Goal: Task Accomplishment & Management: Use online tool/utility

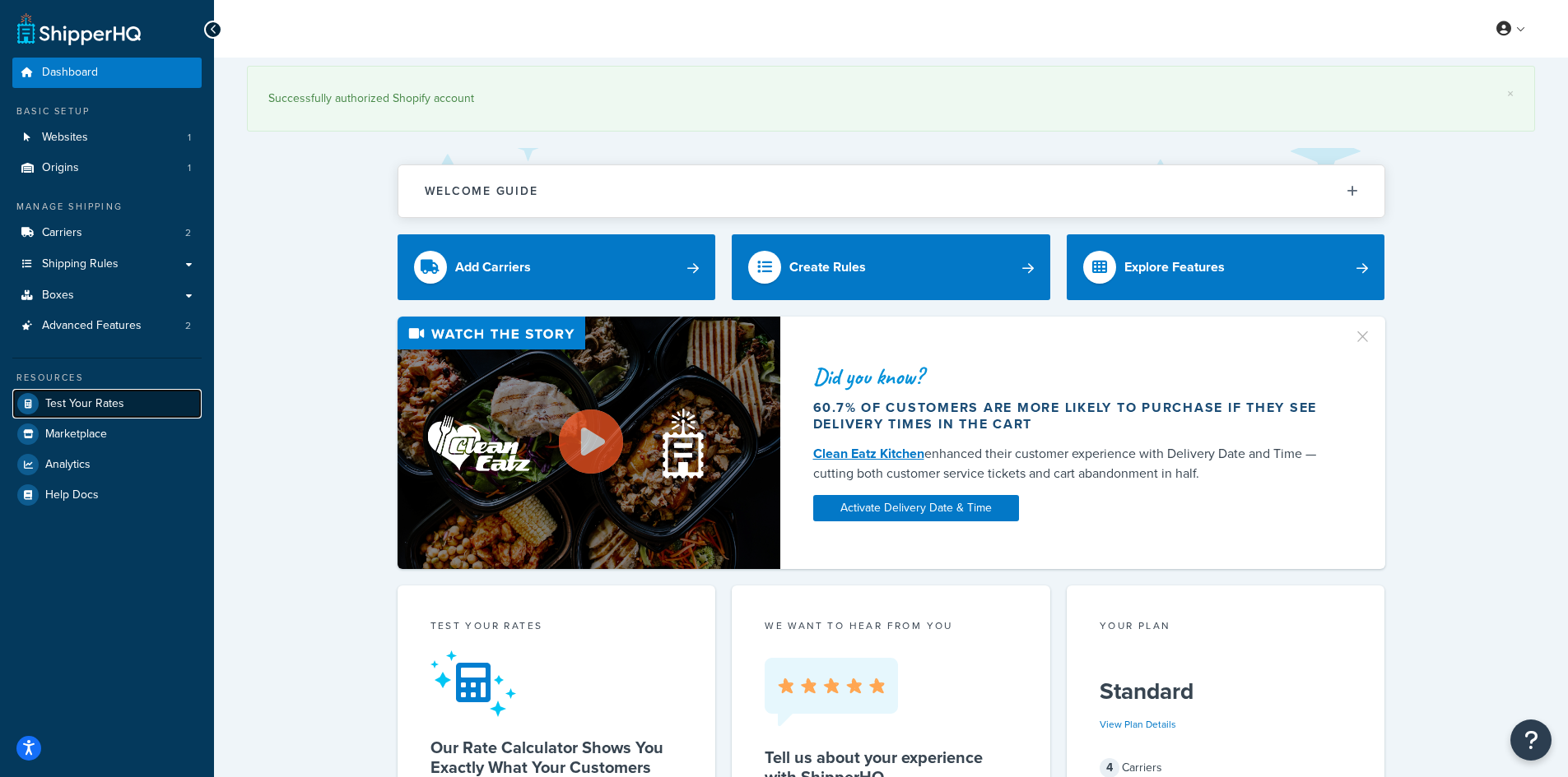
click at [105, 402] on span "Test Your Rates" at bounding box center [85, 404] width 79 height 14
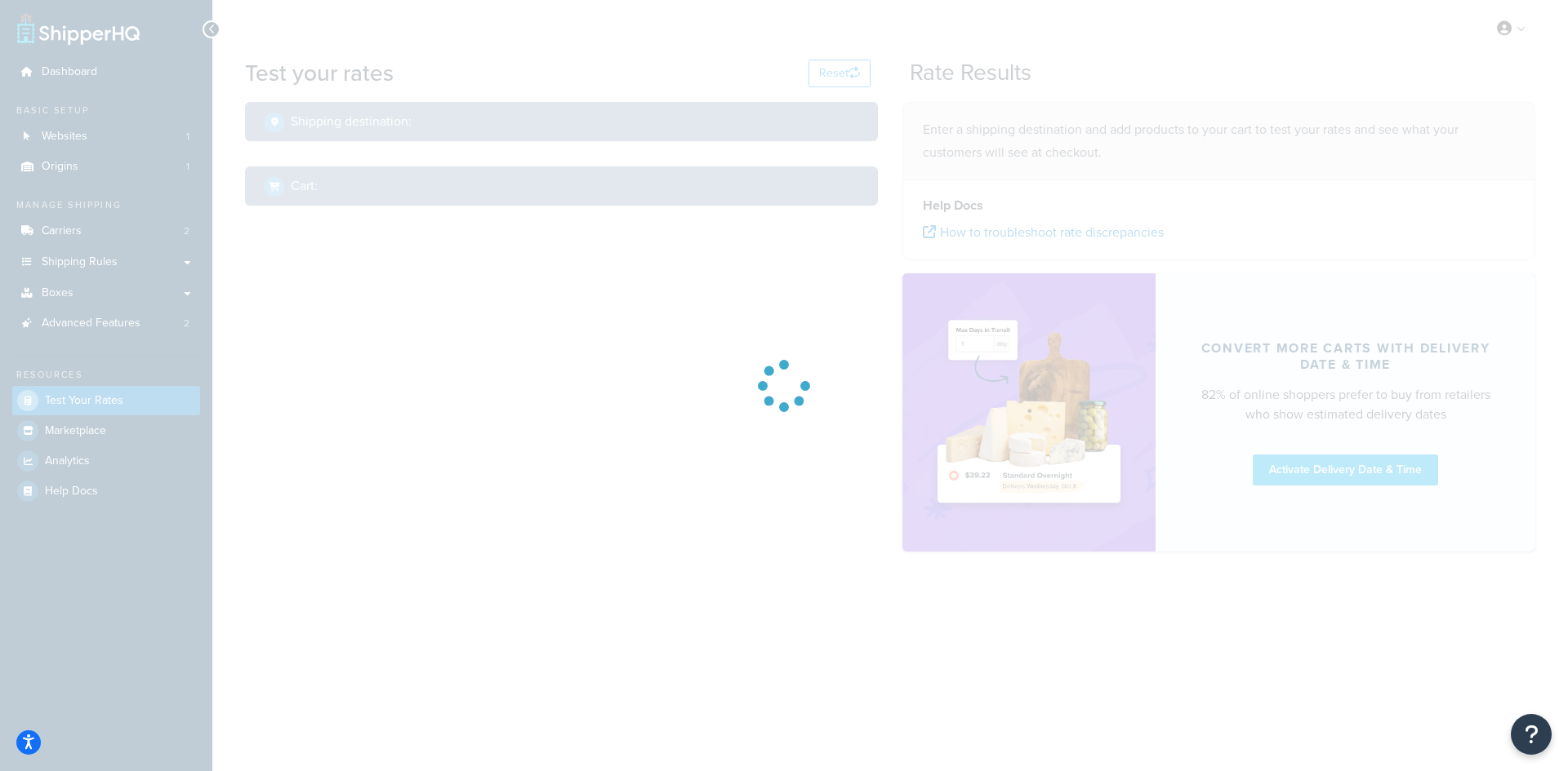
select select "[GEOGRAPHIC_DATA]"
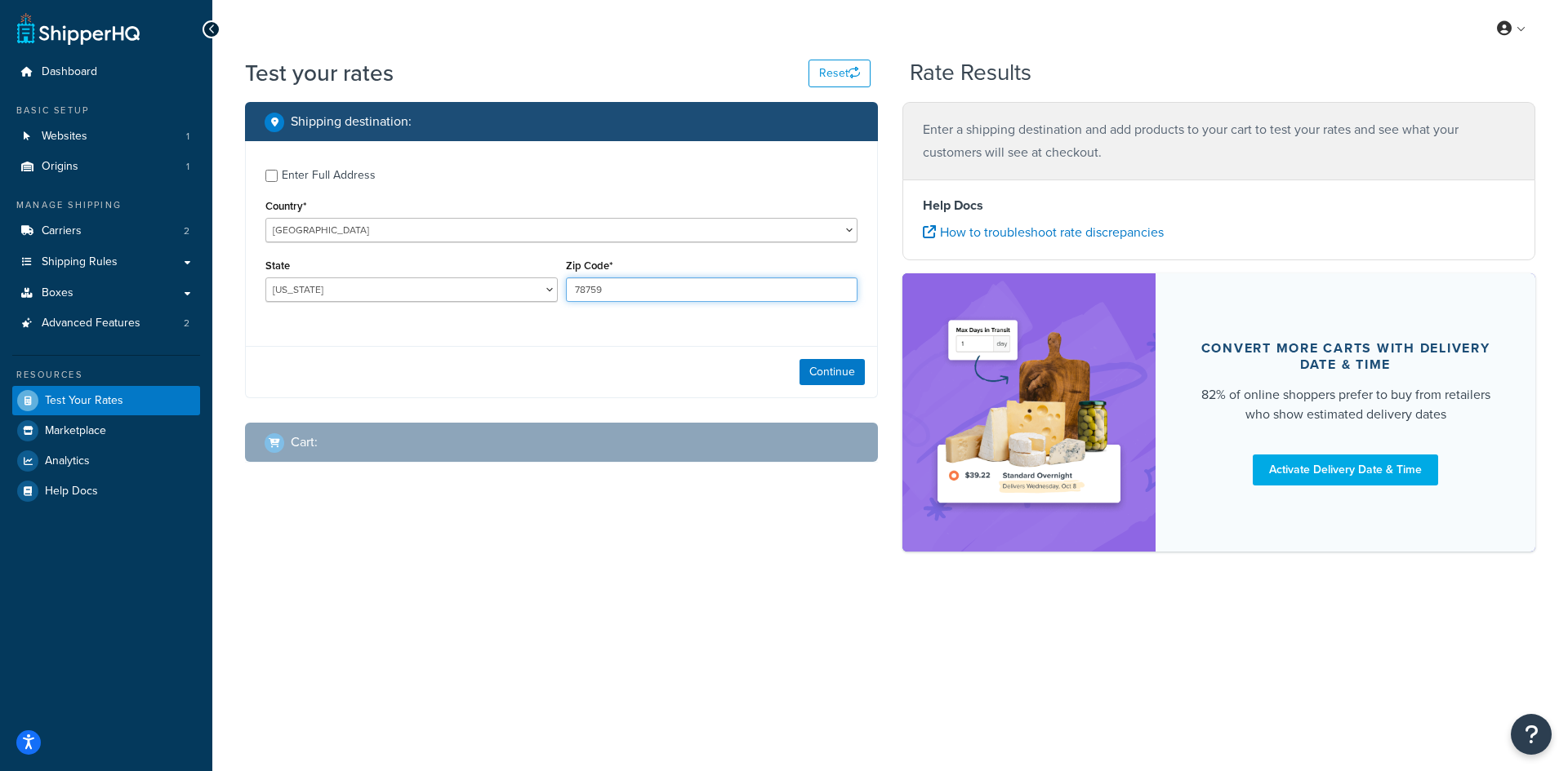
click at [594, 288] on input "78759" at bounding box center [712, 290] width 292 height 24
paste input "4931"
type input "49319"
click at [285, 268] on label "State" at bounding box center [278, 265] width 24 height 12
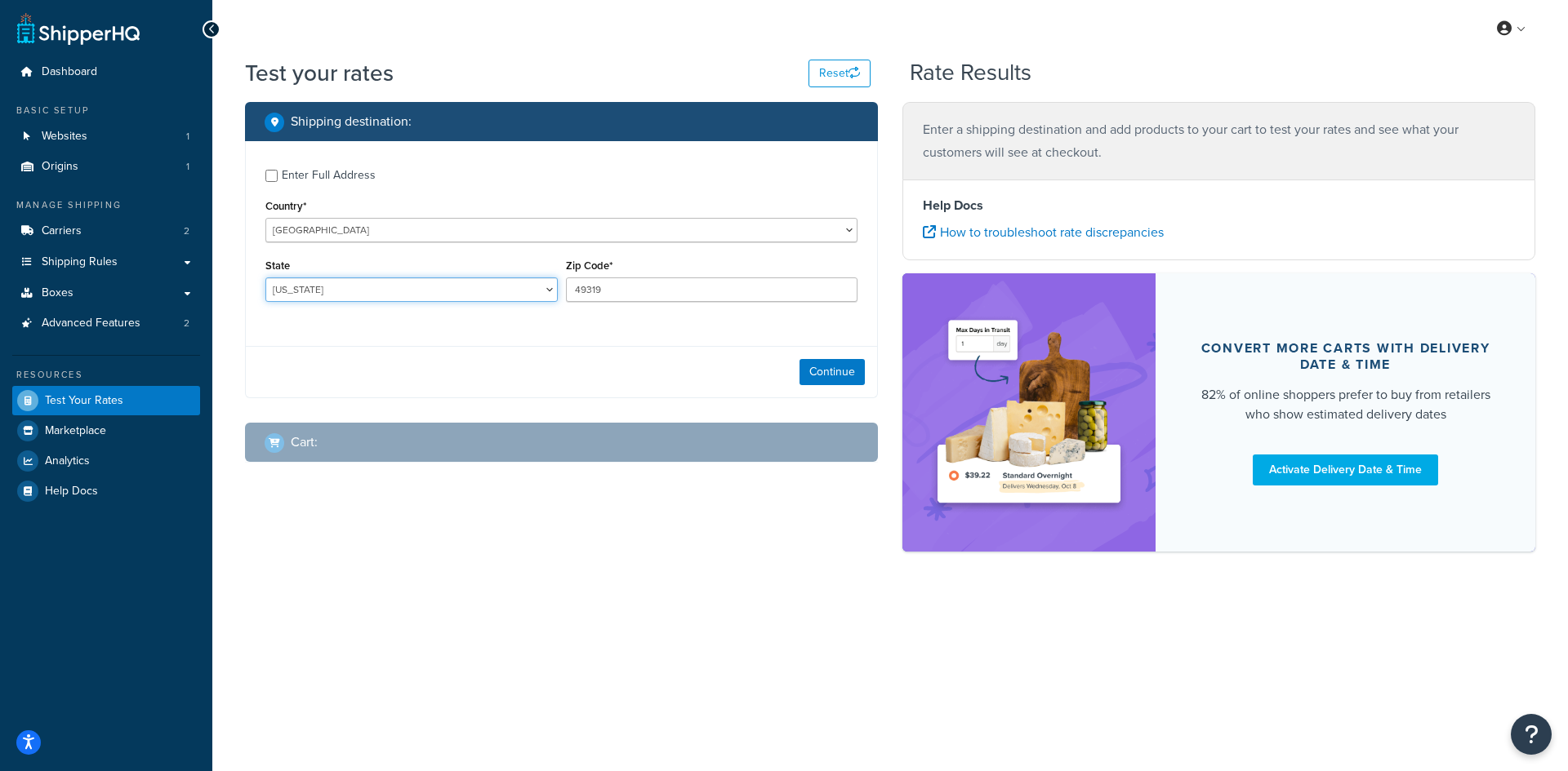
click at [285, 278] on select "[US_STATE] [US_STATE] [US_STATE] [US_STATE] [US_STATE] Armed Forces Americas Ar…" at bounding box center [411, 290] width 292 height 24
click at [285, 282] on select "[US_STATE] [US_STATE] [US_STATE] [US_STATE] [US_STATE] Armed Forces Americas Ar…" at bounding box center [411, 290] width 292 height 24
select select "MI"
click at [266, 278] on select "[US_STATE] [US_STATE] [US_STATE] [US_STATE] [US_STATE] Armed Forces Americas Ar…" at bounding box center [411, 290] width 292 height 24
click at [842, 374] on button "Continue" at bounding box center [831, 372] width 65 height 26
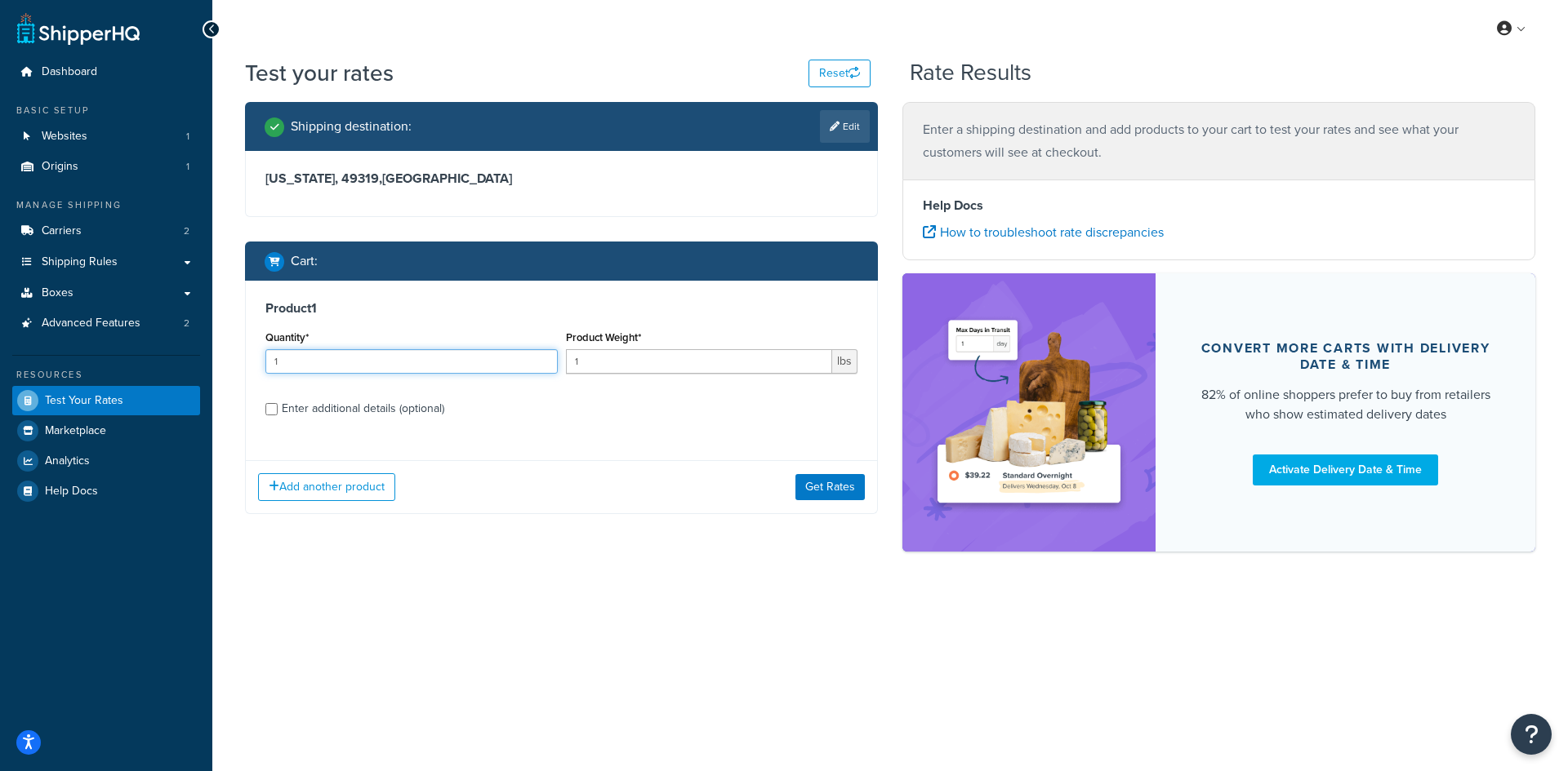
click at [304, 358] on input "1" at bounding box center [411, 362] width 292 height 24
type input "100"
click at [477, 415] on label "Enter additional details (optional)" at bounding box center [569, 407] width 575 height 26
click at [278, 415] on input "Enter additional details (optional)" at bounding box center [272, 409] width 12 height 12
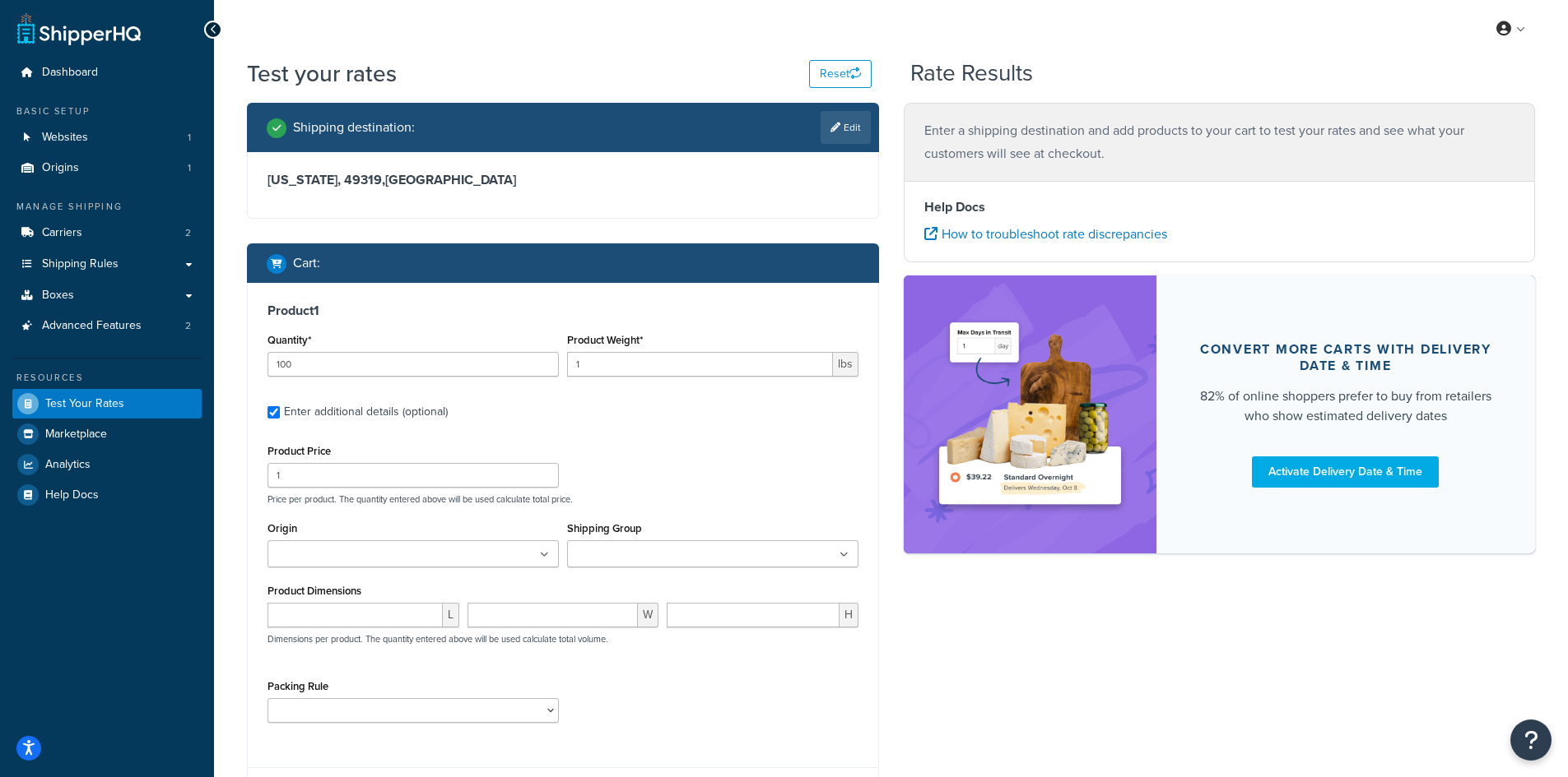
click at [282, 411] on div "Enter additional details (optional)" at bounding box center [563, 410] width 591 height 26
click at [282, 408] on div "Enter additional details (optional)" at bounding box center [563, 410] width 591 height 26
click at [272, 413] on input "Enter additional details (optional)" at bounding box center [274, 413] width 12 height 12
checkbox input "false"
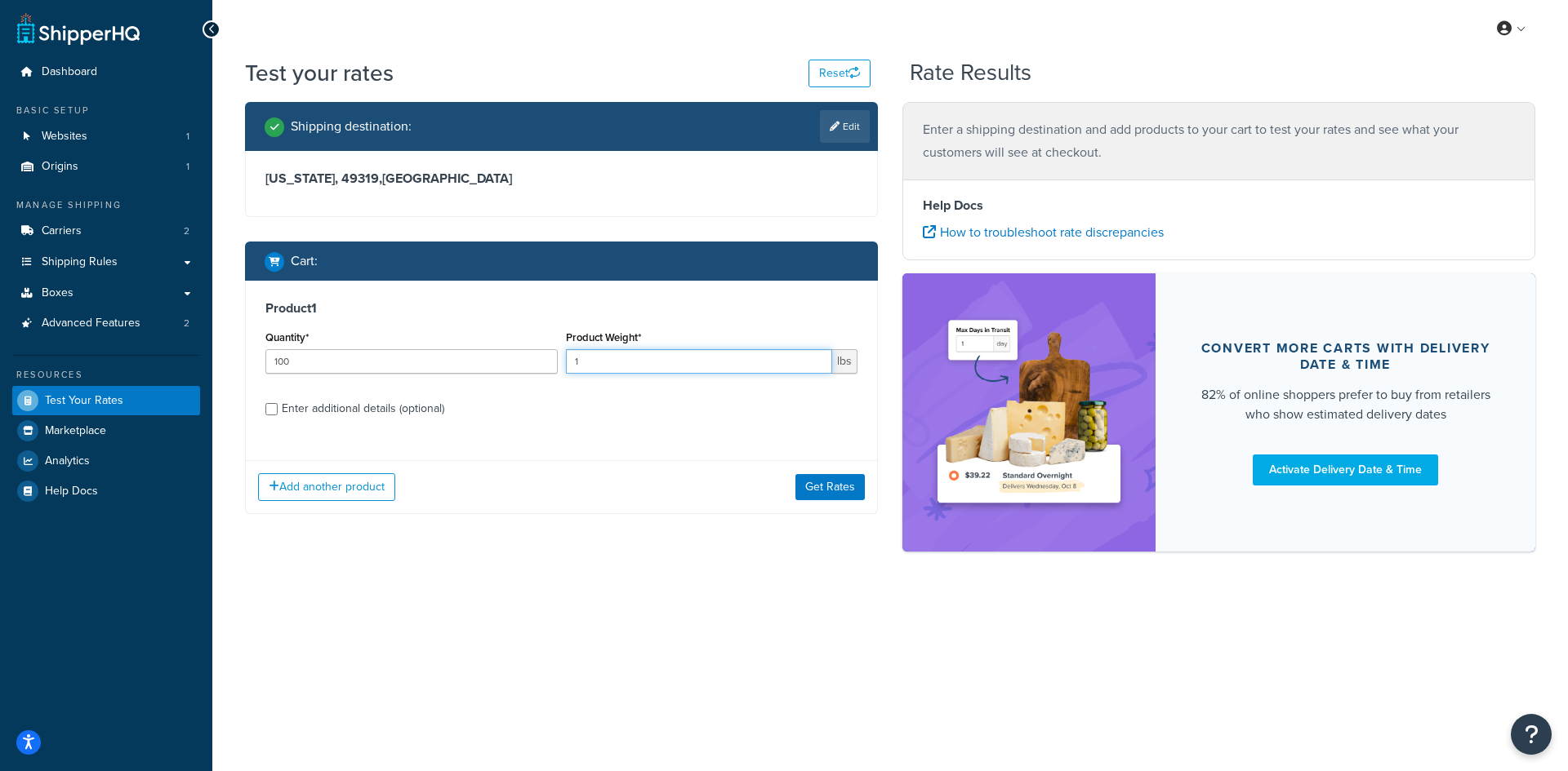
click at [627, 359] on input "1" at bounding box center [699, 362] width 267 height 24
click at [615, 360] on input "1" at bounding box center [699, 362] width 267 height 24
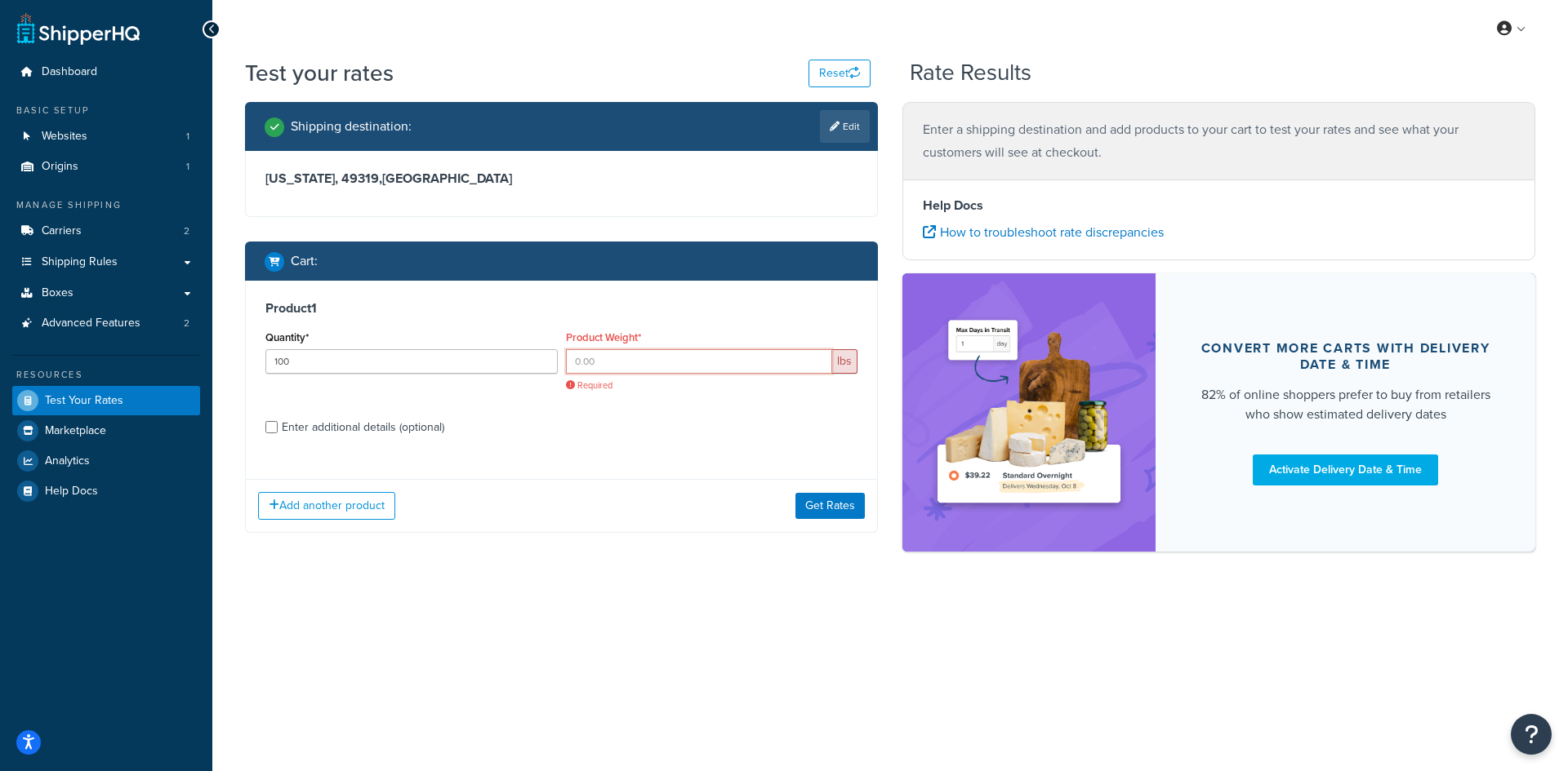
paste input "0.41"
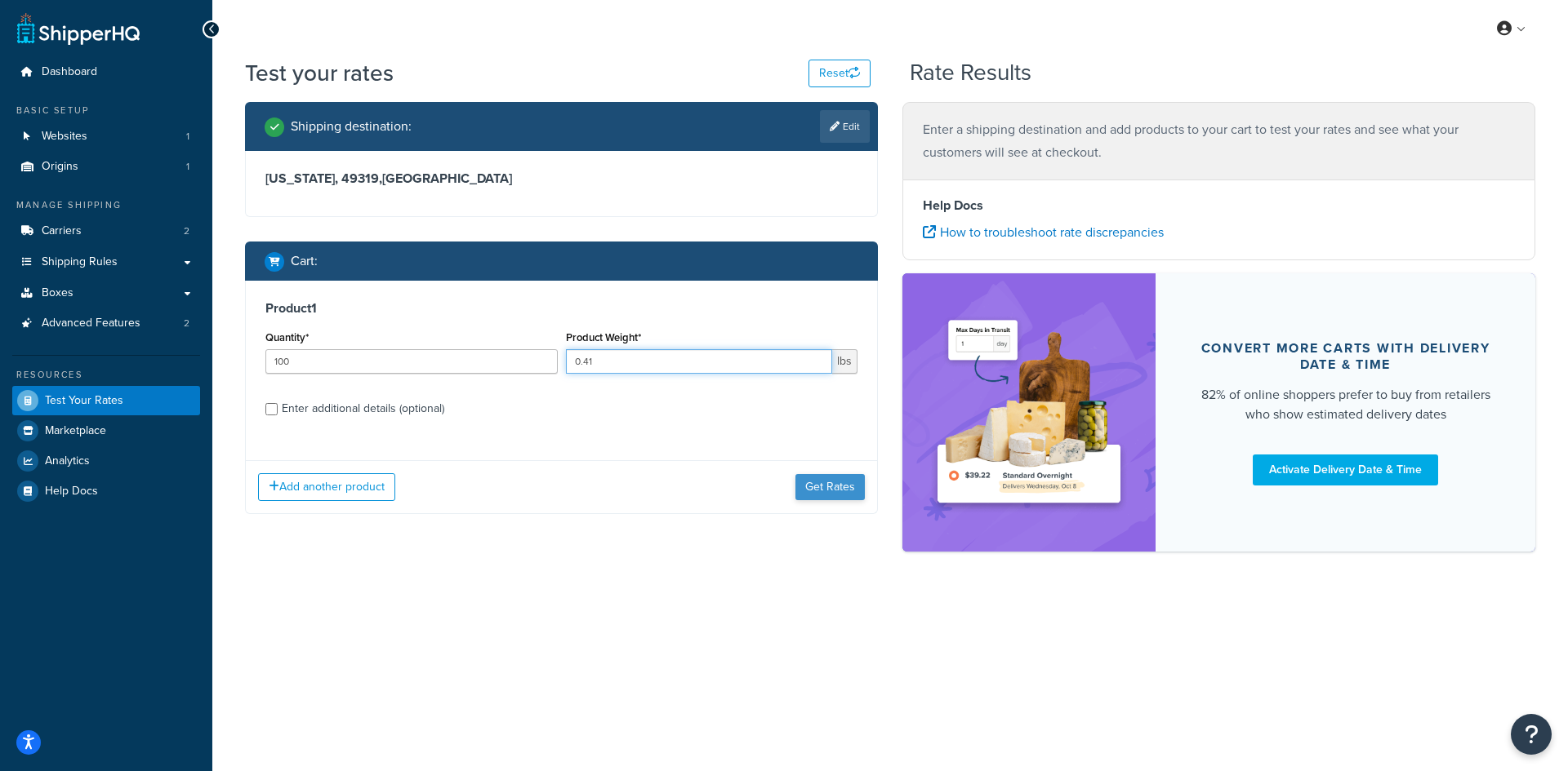
type input "0.41"
click at [814, 480] on button "Get Rates" at bounding box center [830, 487] width 69 height 26
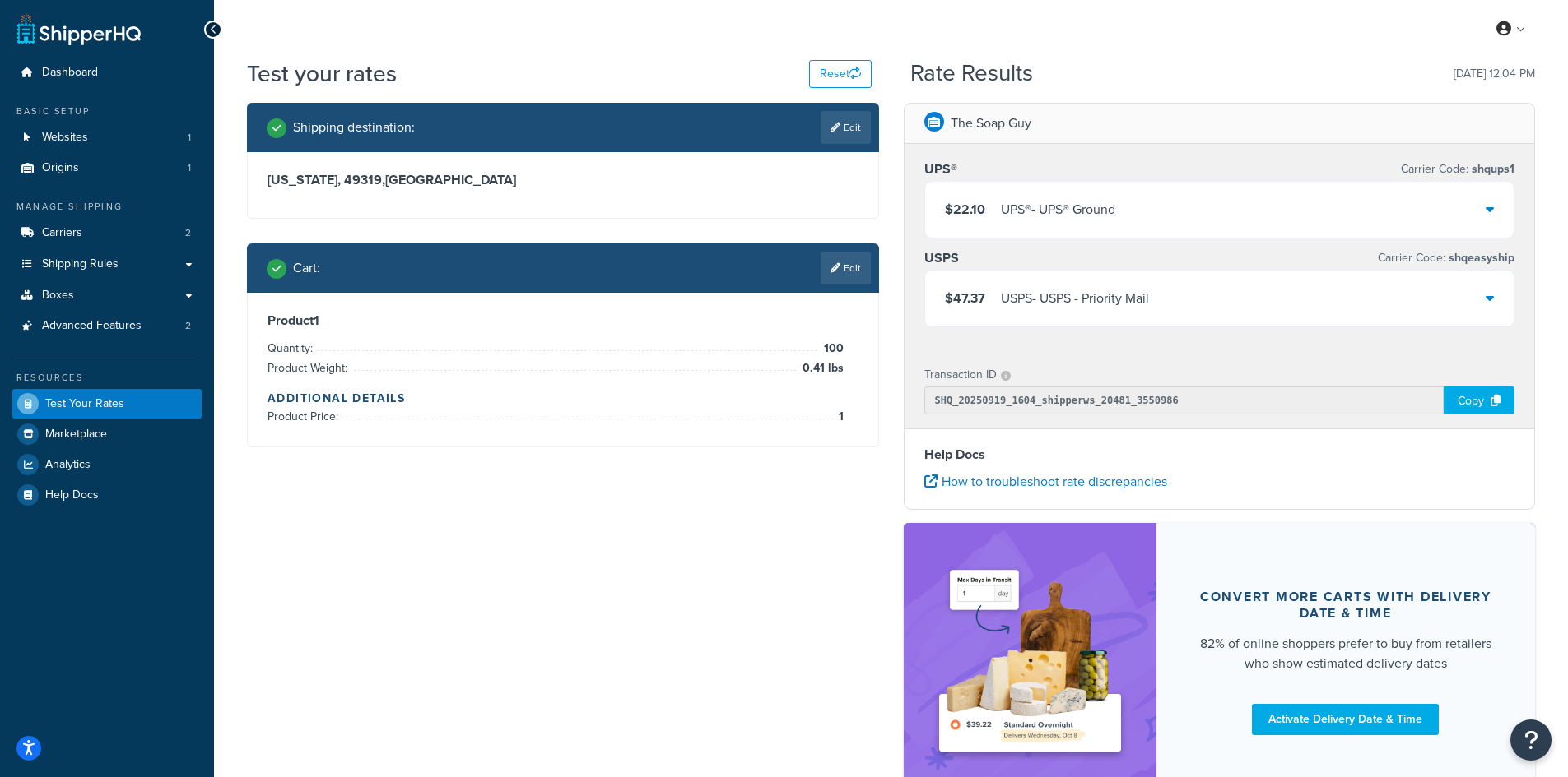
click at [1115, 204] on div "UPS® - UPS® Ground" at bounding box center [1057, 210] width 115 height 23
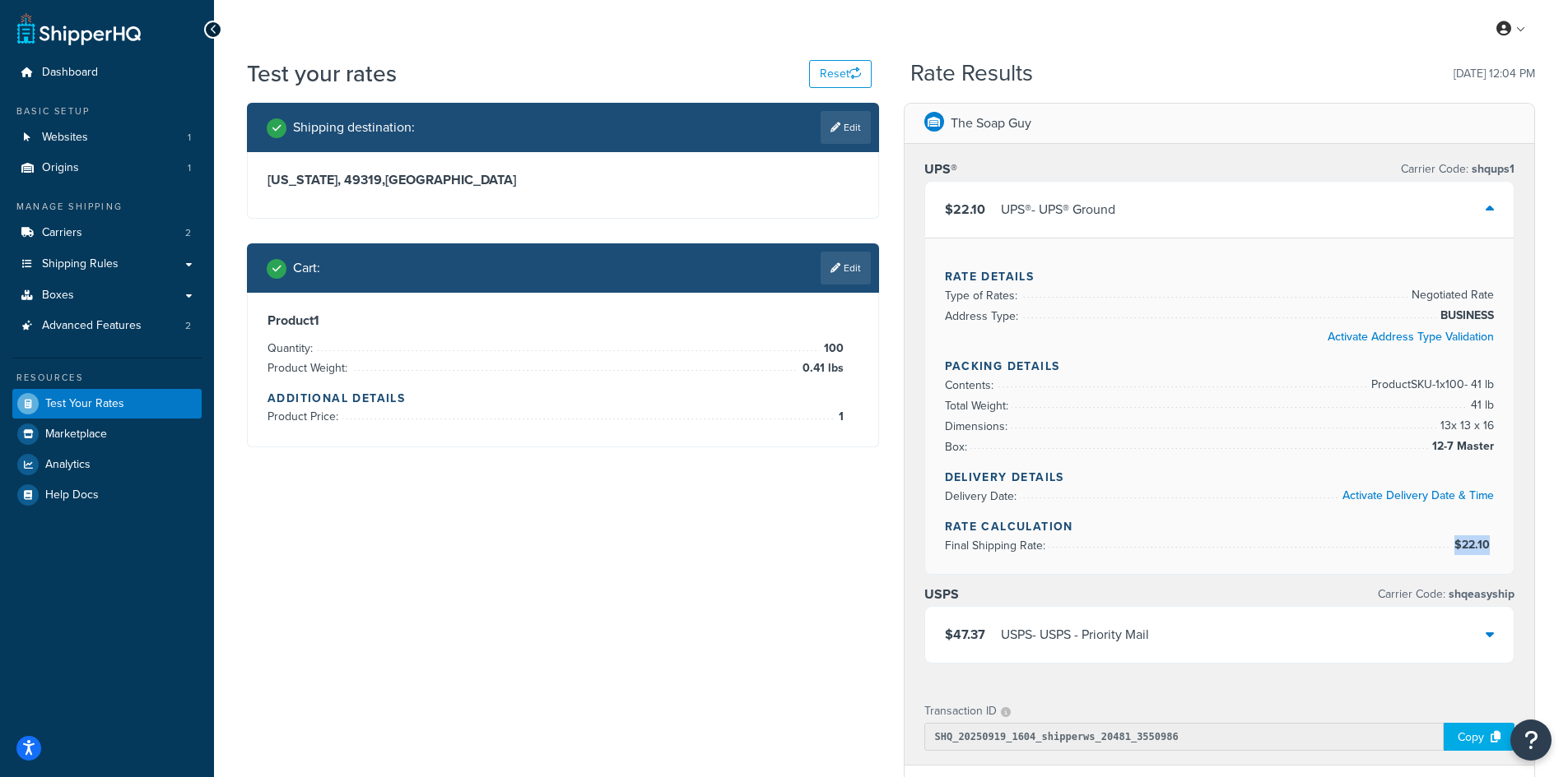
drag, startPoint x: 1470, startPoint y: 547, endPoint x: 1493, endPoint y: 547, distance: 23.0
click at [1493, 547] on span "$22.10" at bounding box center [1472, 545] width 43 height 20
copy span "$22.10"
